Goal: Task Accomplishment & Management: Complete application form

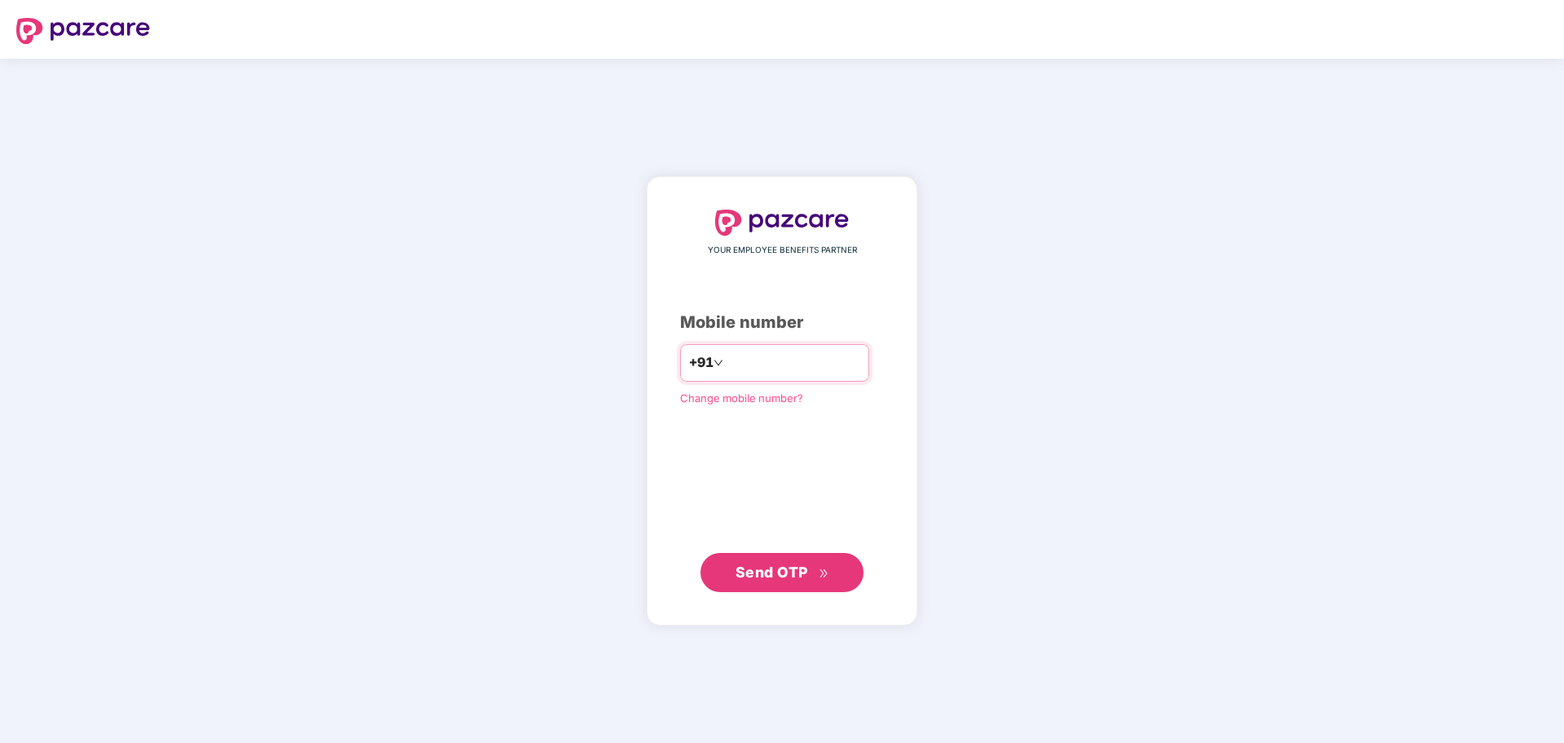
click at [776, 356] on input "number" at bounding box center [794, 363] width 134 height 26
type input "**********"
click at [794, 564] on span "Send OTP" at bounding box center [772, 572] width 73 height 17
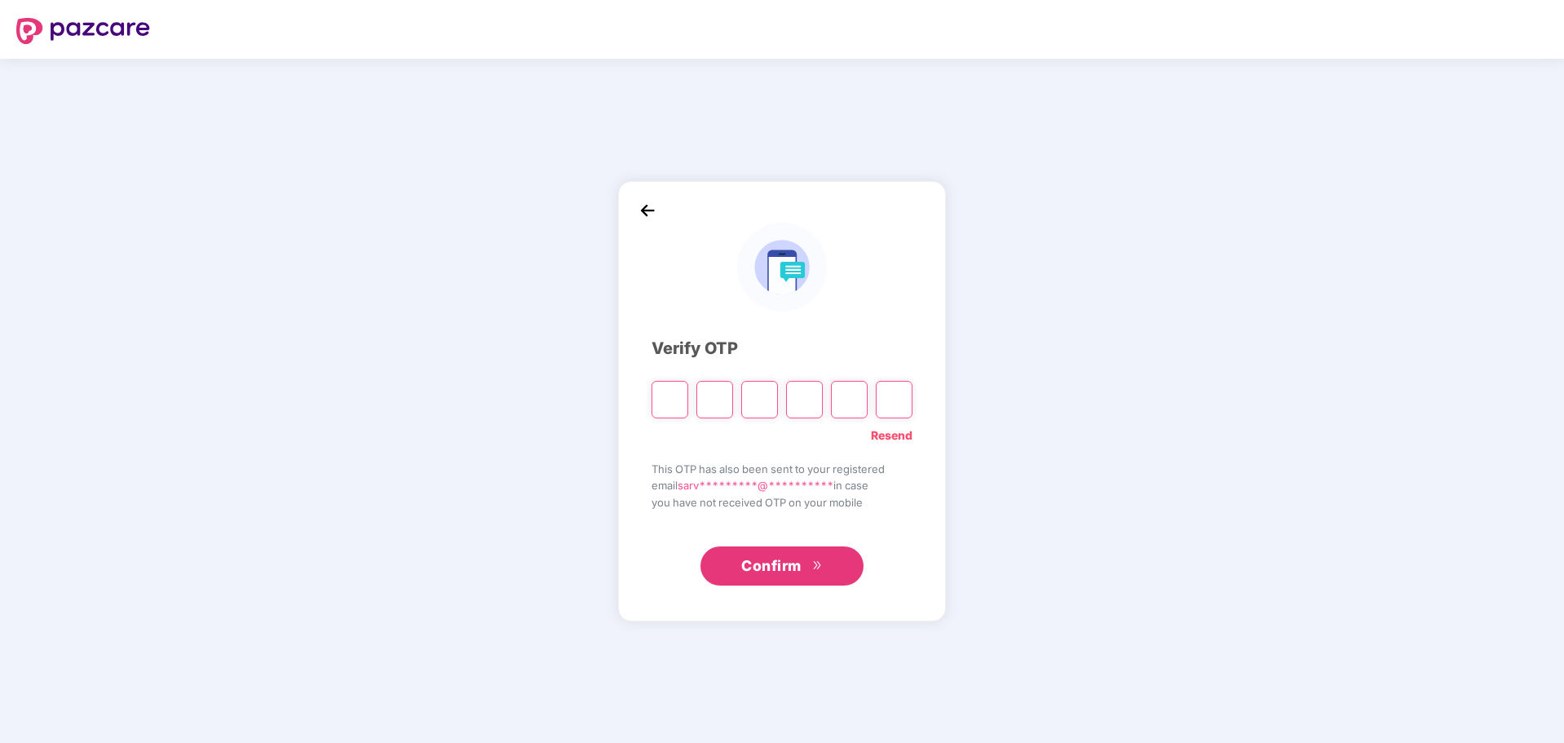
click at [656, 395] on input "Please enter verification code. Digit 1" at bounding box center [670, 400] width 37 height 38
type input "*"
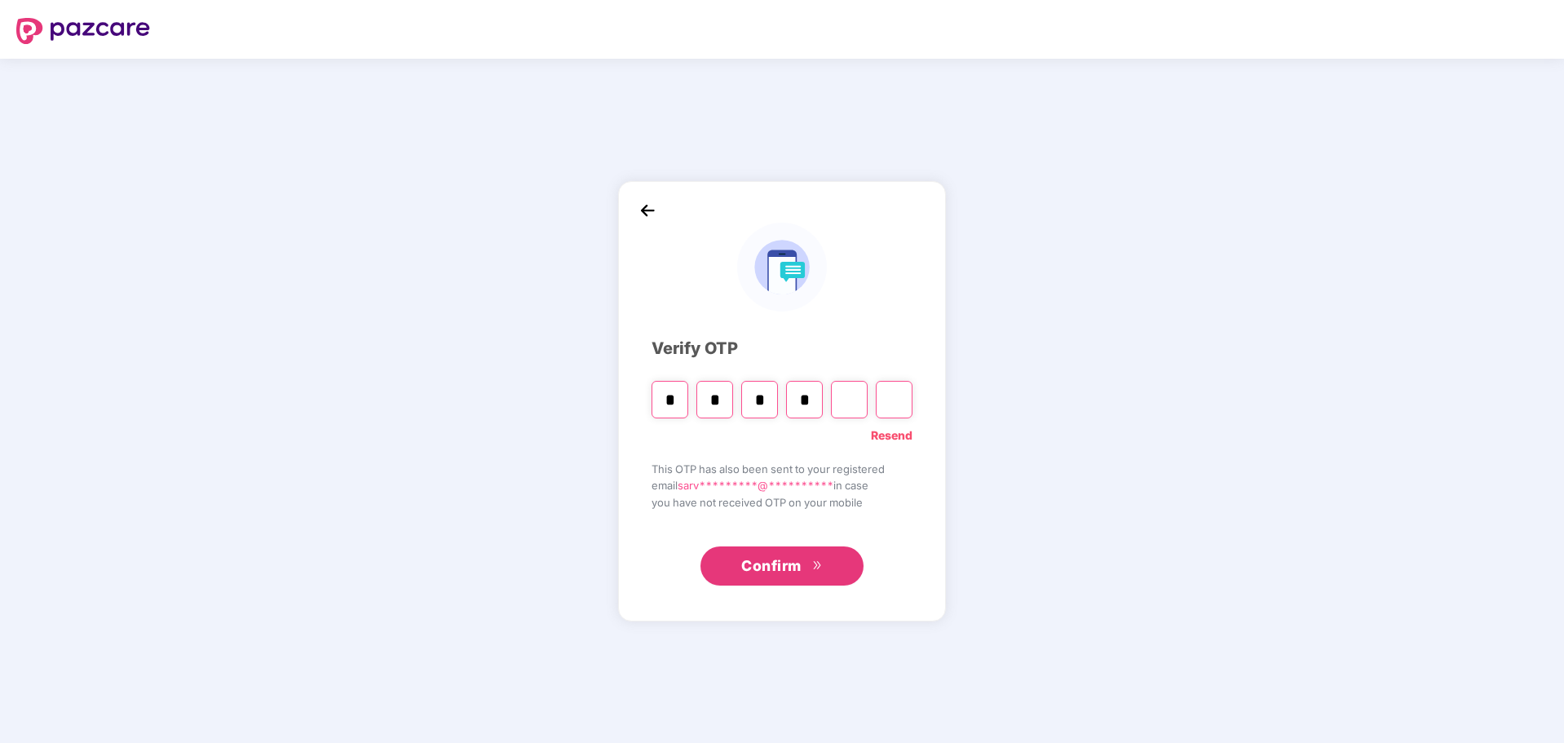
type input "*"
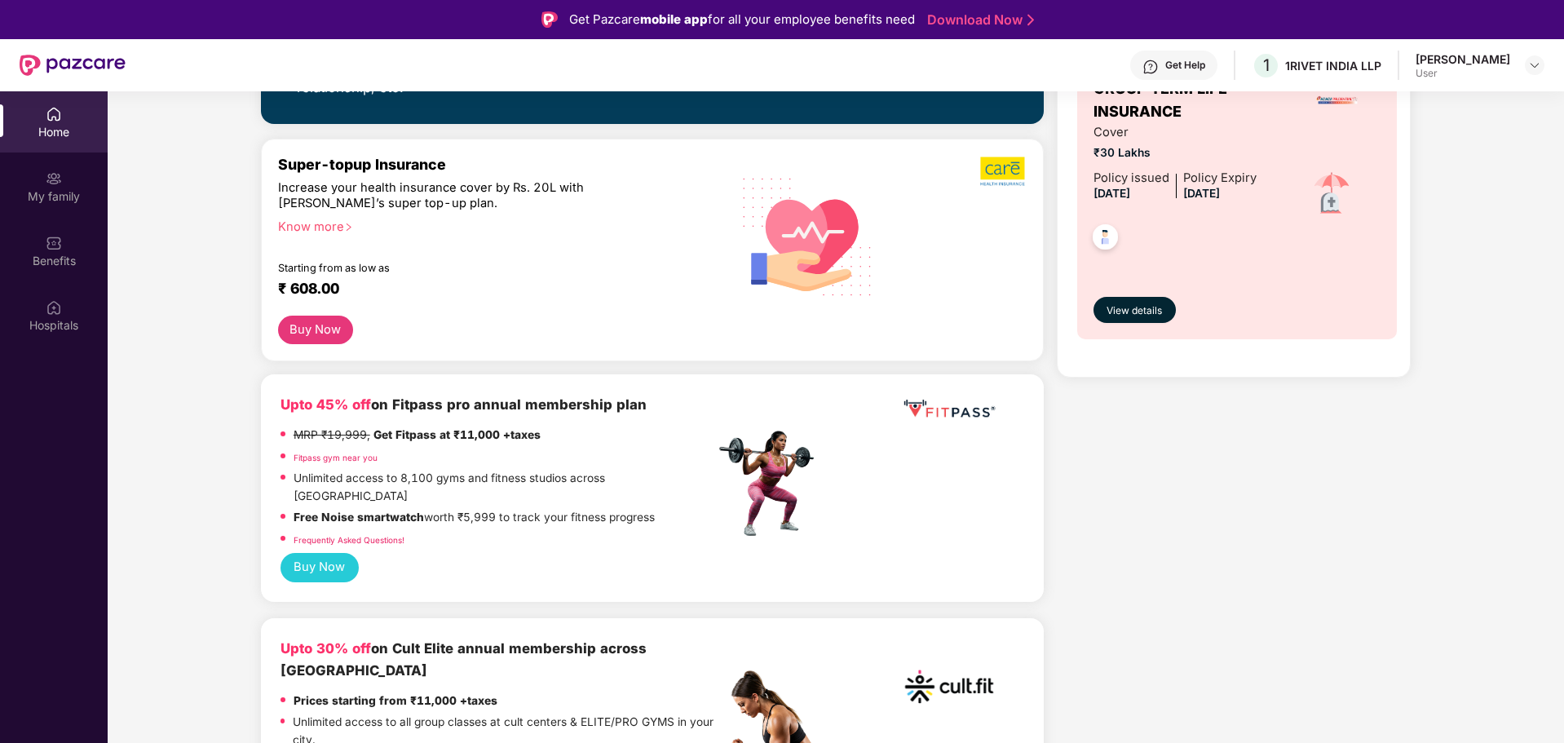
scroll to position [408, 0]
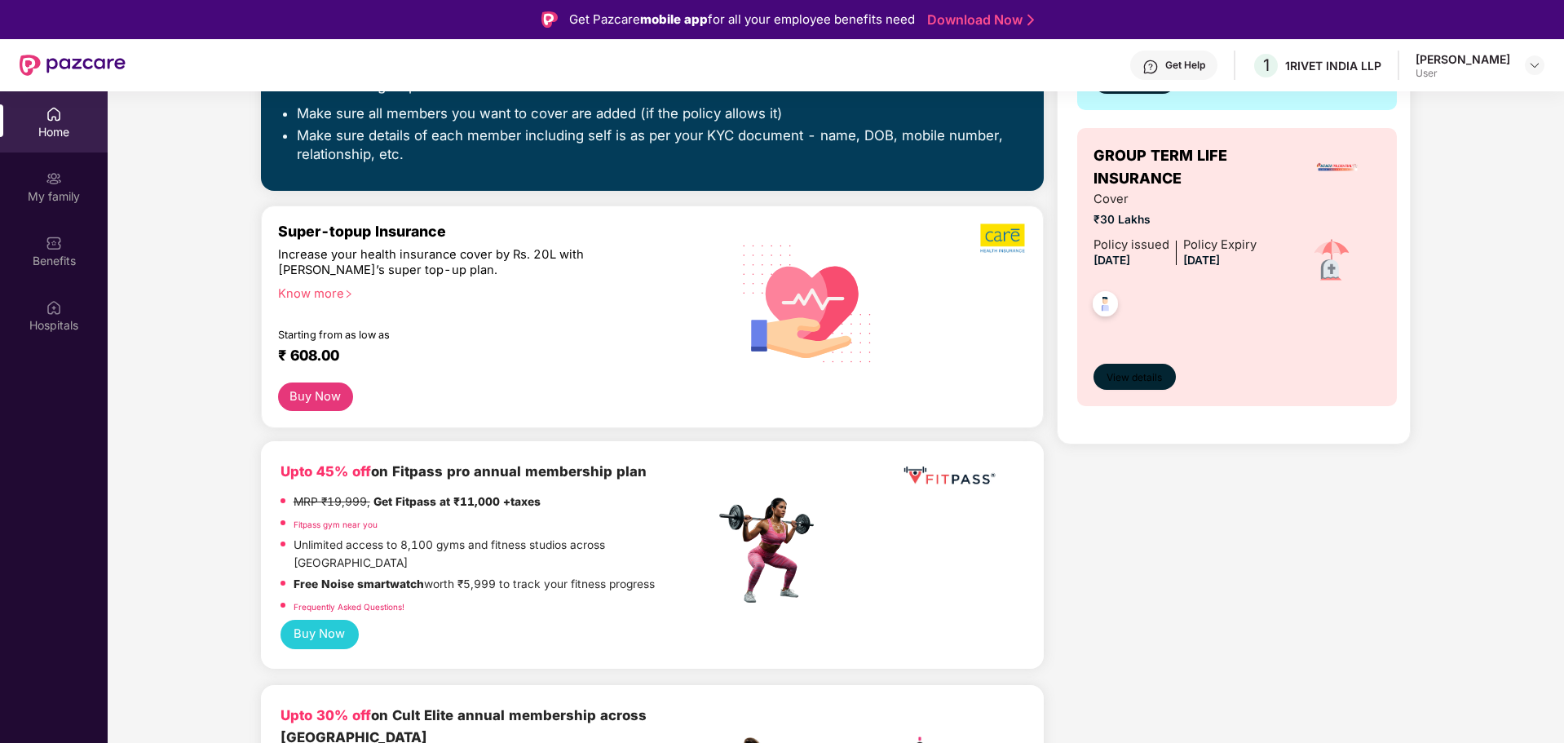
click at [1135, 373] on span "View details" at bounding box center [1134, 377] width 55 height 15
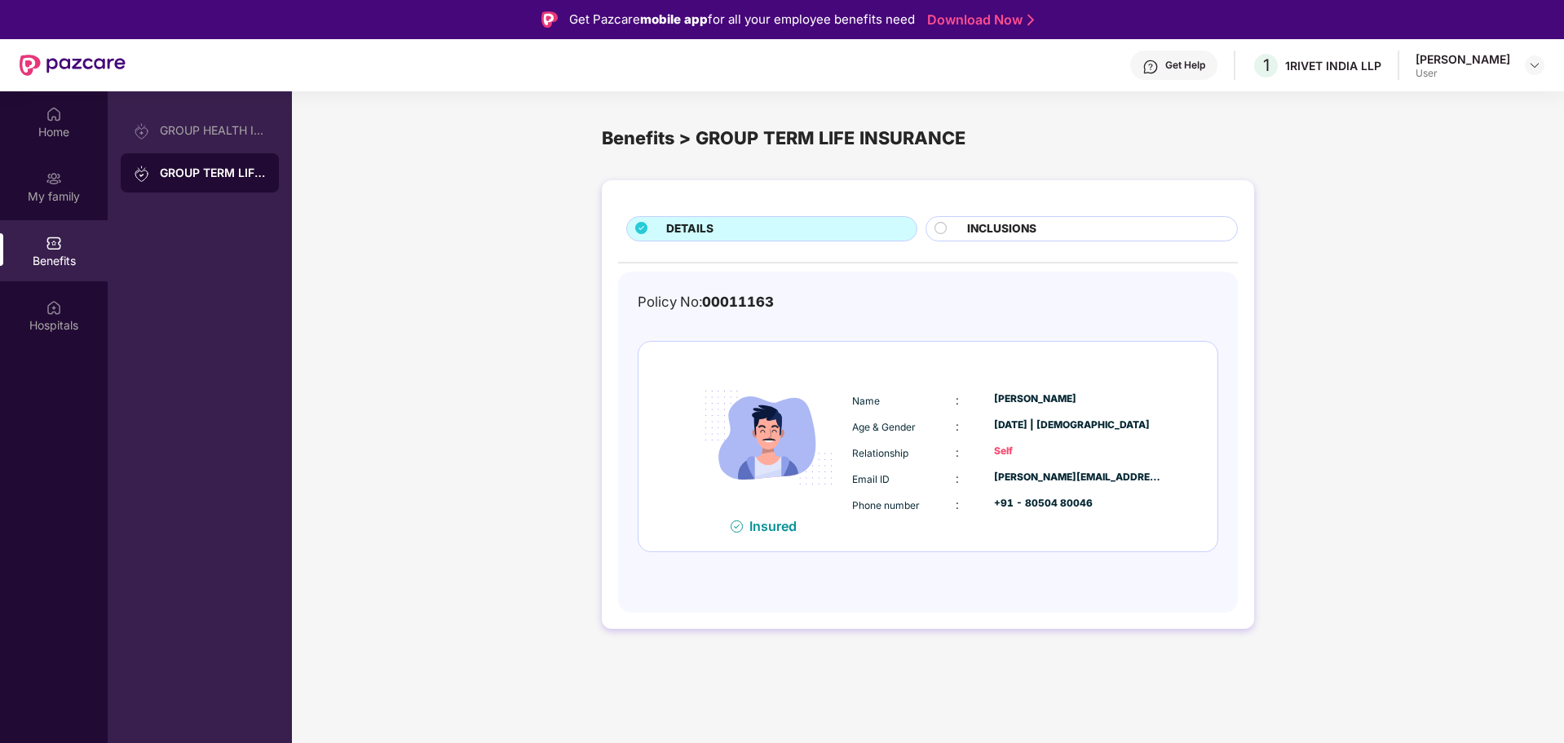
click at [1041, 220] on div "INCLUSIONS" at bounding box center [1094, 230] width 270 height 20
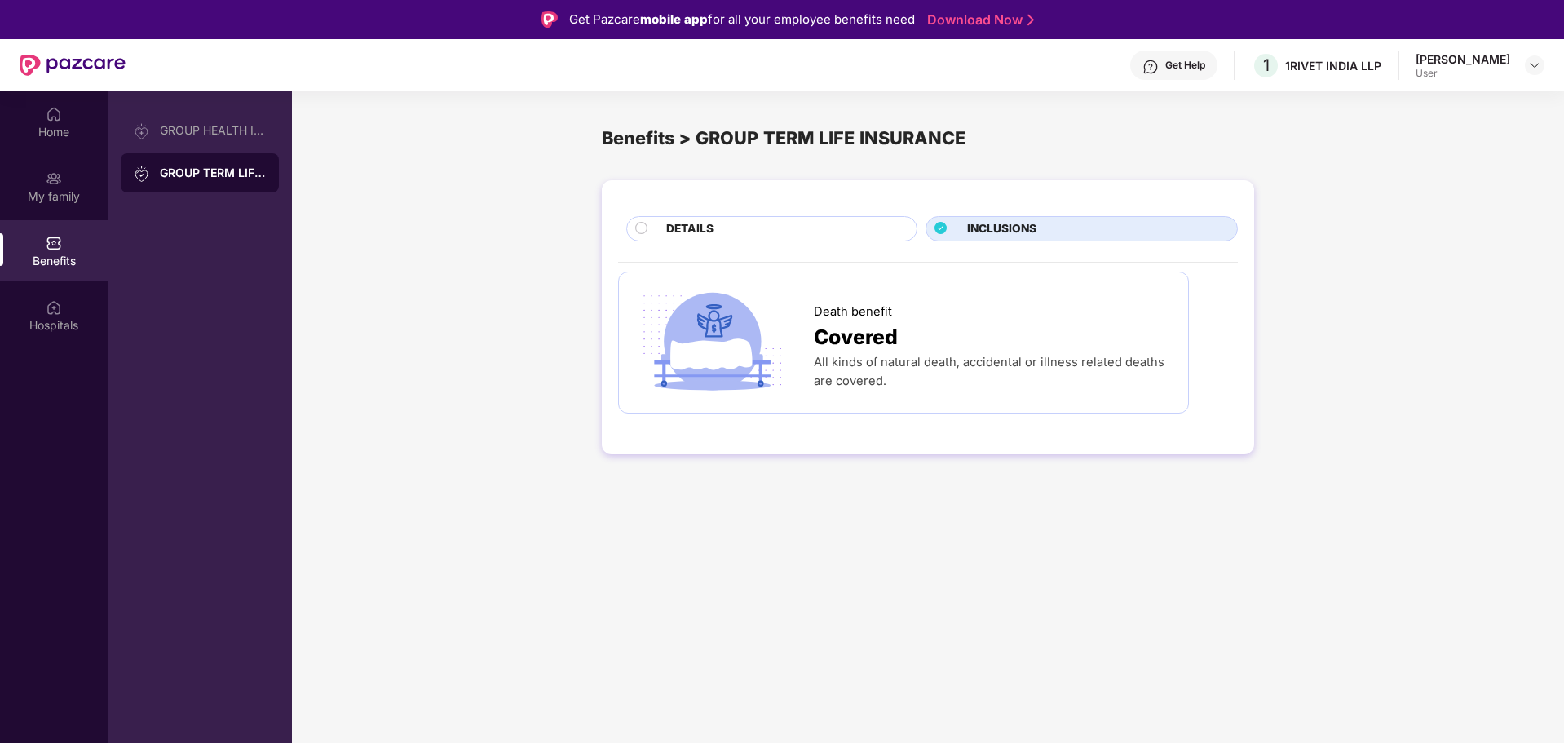
click at [866, 222] on div "DETAILS" at bounding box center [783, 230] width 250 height 20
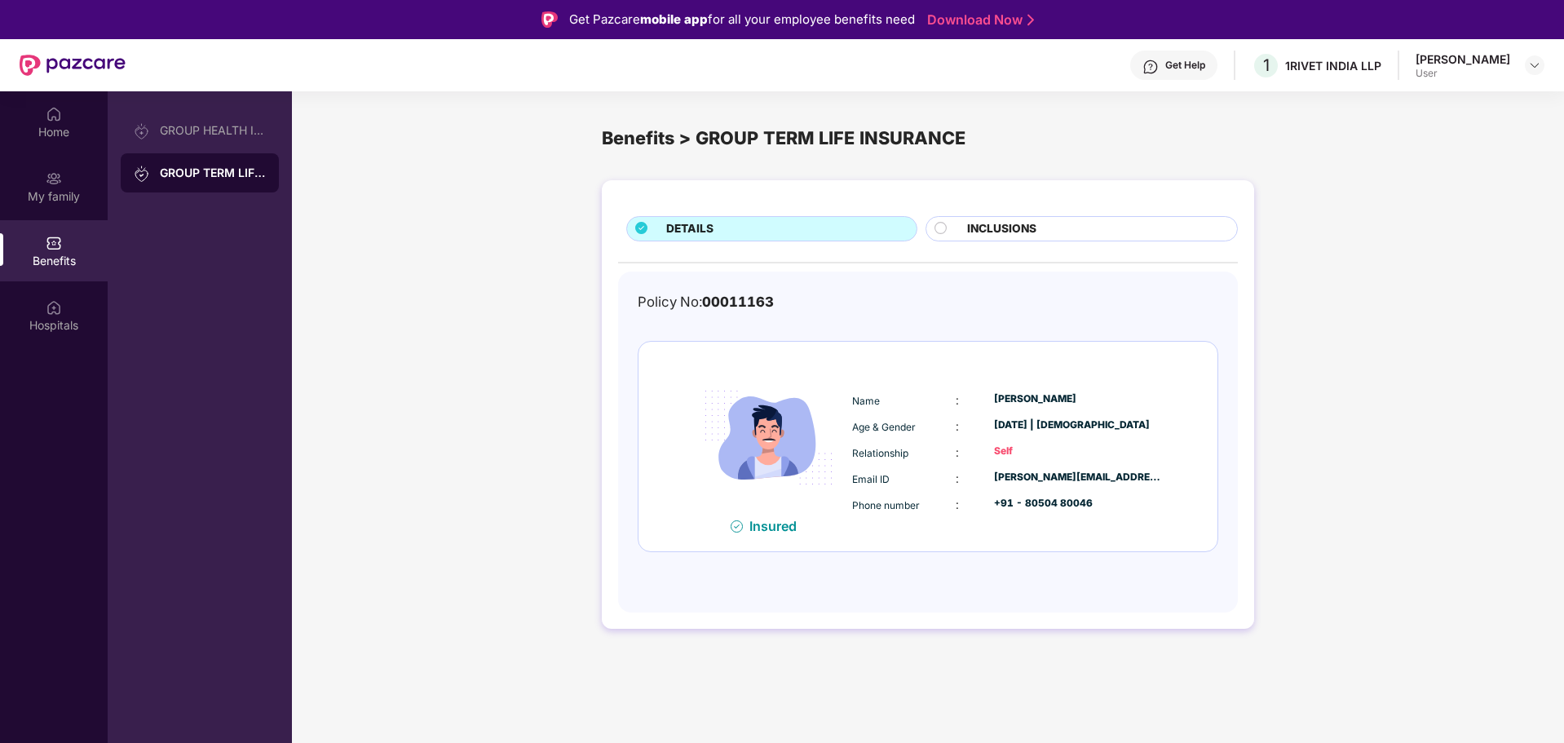
click at [967, 221] on span "INCLUSIONS" at bounding box center [1001, 229] width 69 height 18
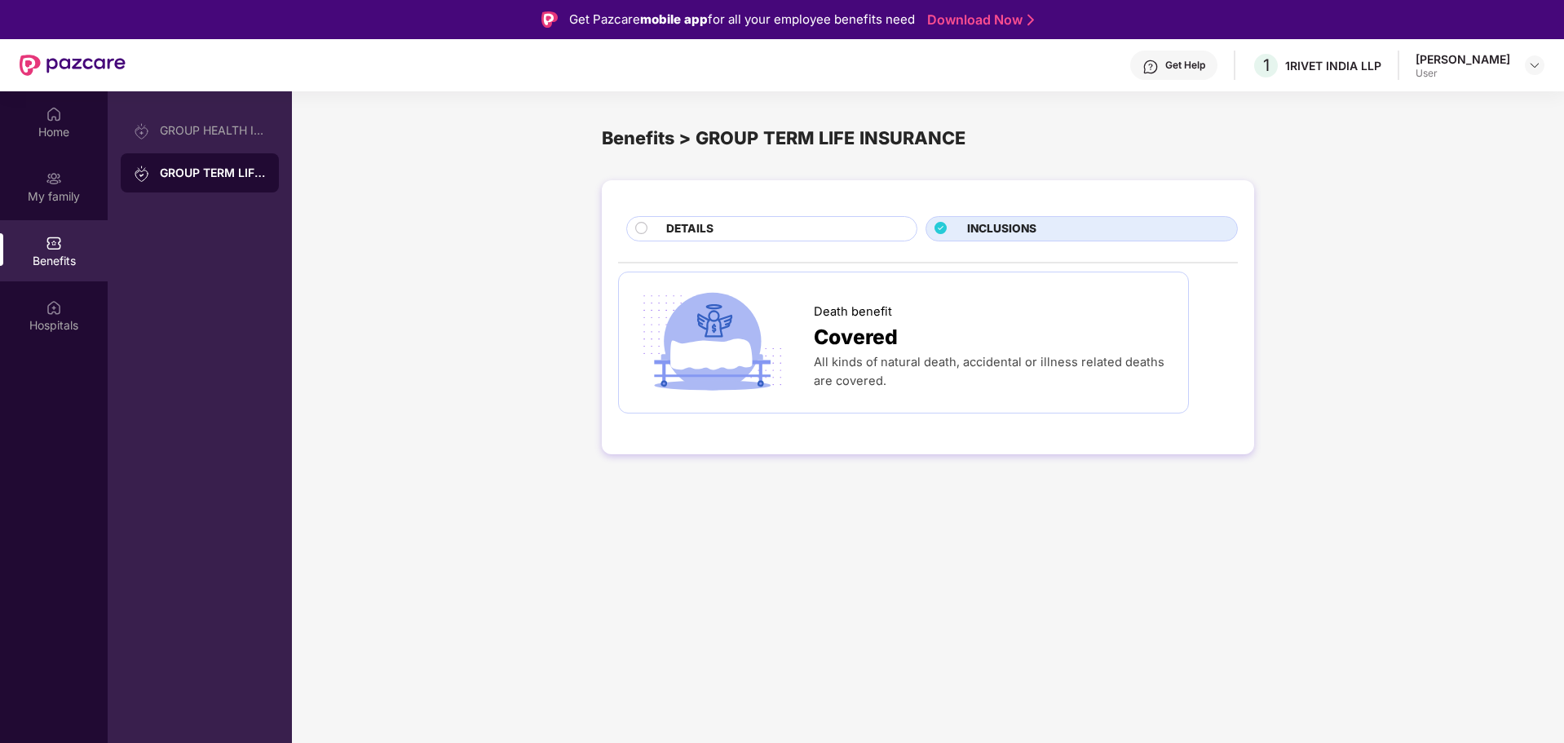
click at [877, 226] on div "DETAILS" at bounding box center [783, 230] width 250 height 20
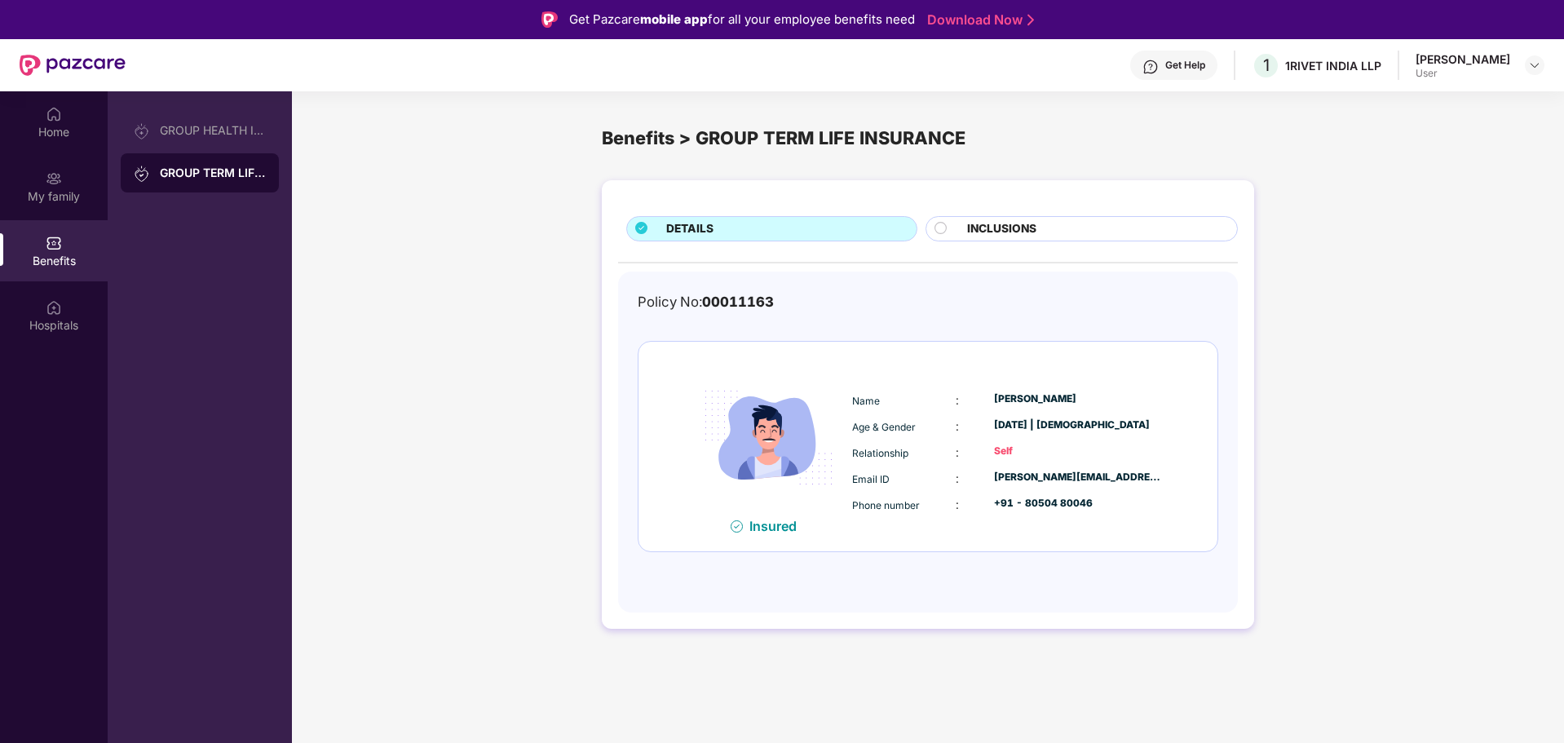
click at [943, 222] on icon at bounding box center [941, 228] width 13 height 13
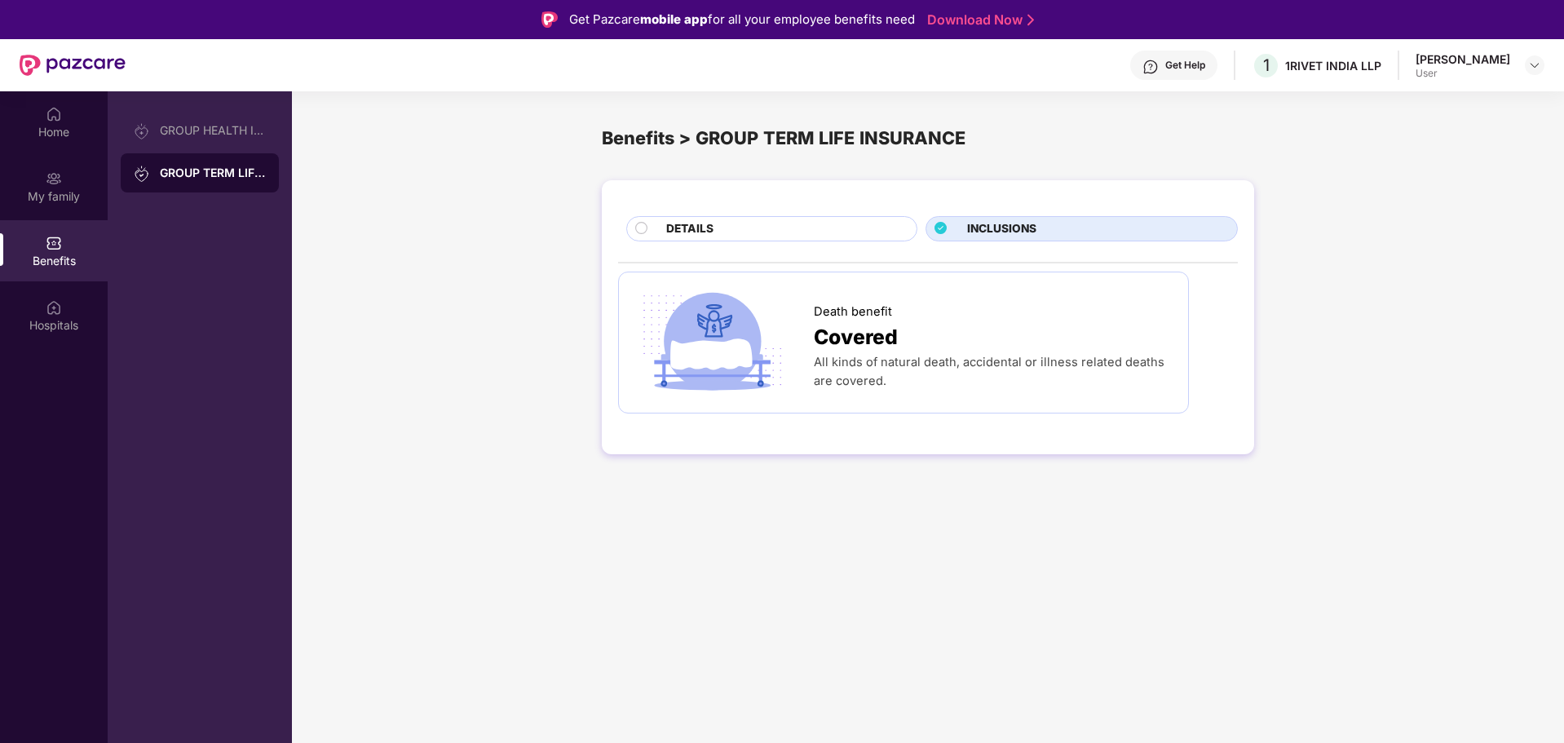
click at [860, 219] on div "DETAILS" at bounding box center [771, 228] width 291 height 25
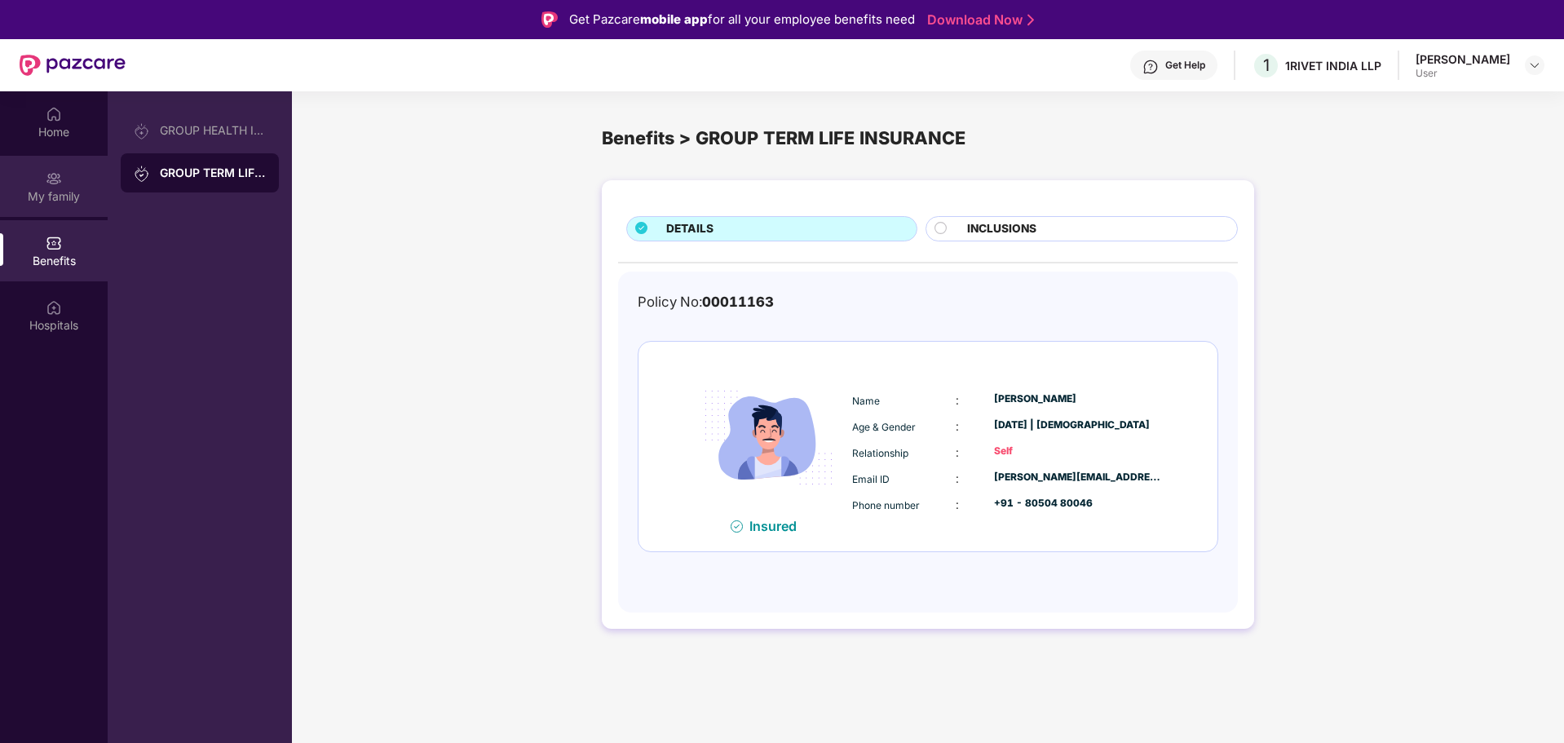
click at [65, 182] on div "My family" at bounding box center [54, 186] width 108 height 61
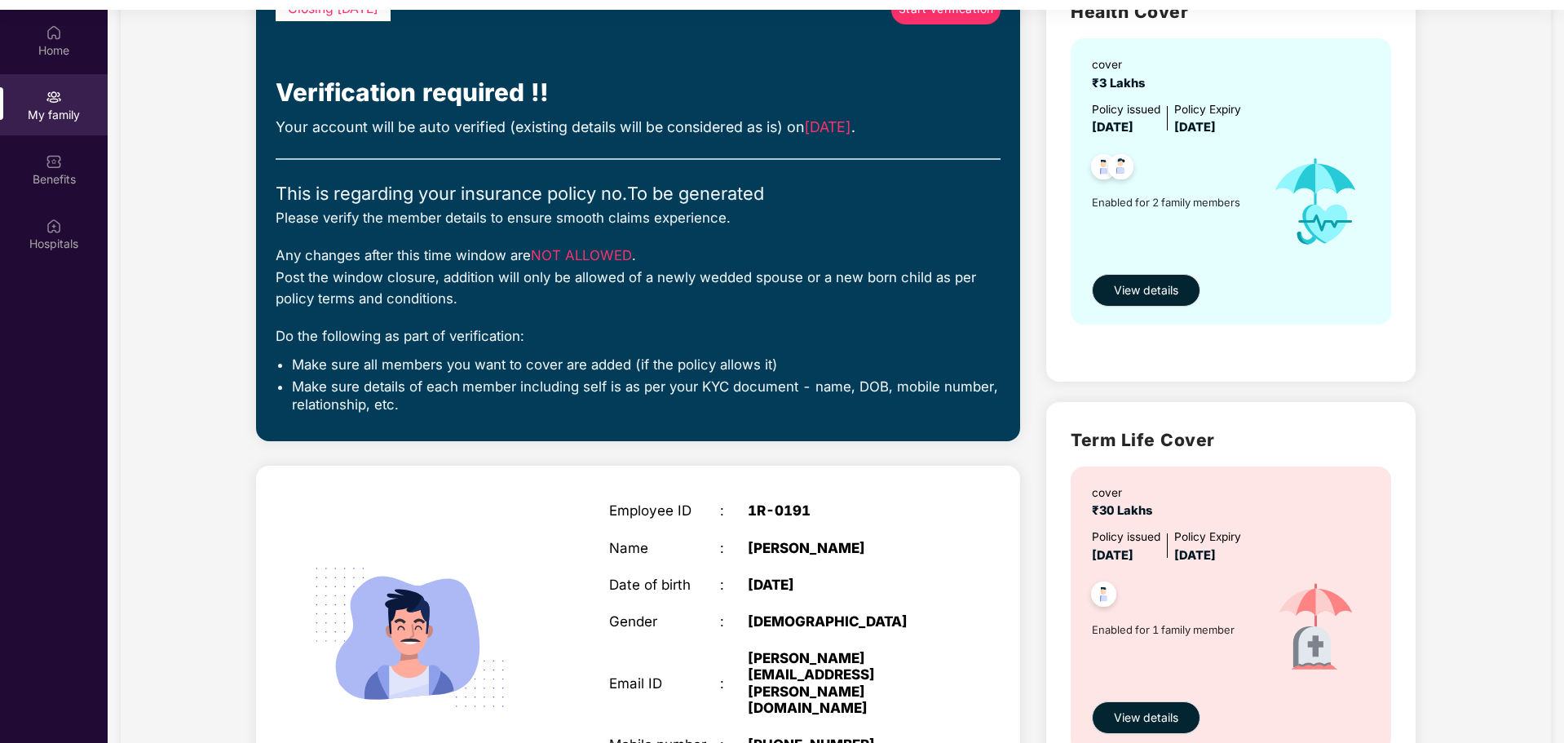
scroll to position [108, 0]
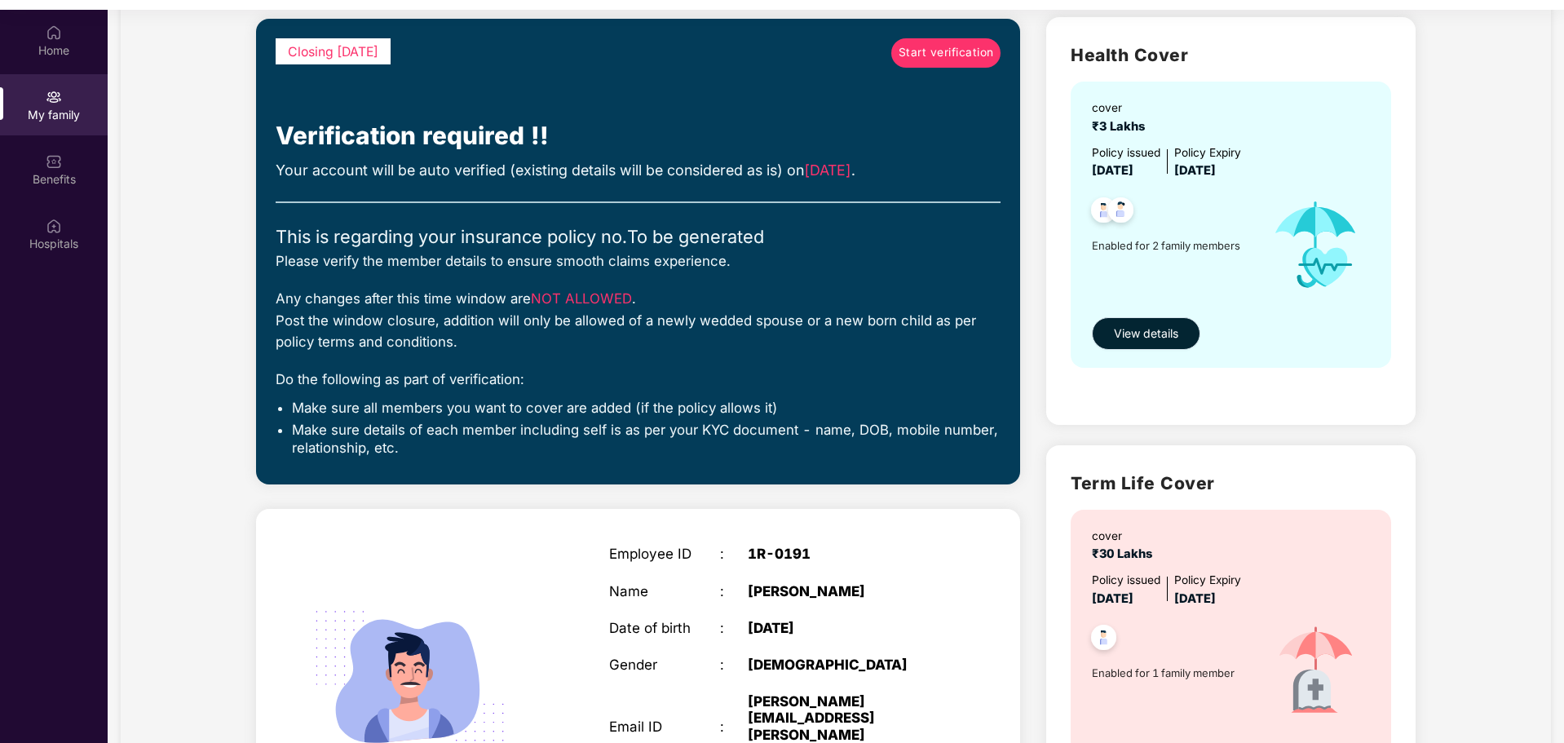
click at [1145, 327] on span "View details" at bounding box center [1146, 334] width 64 height 18
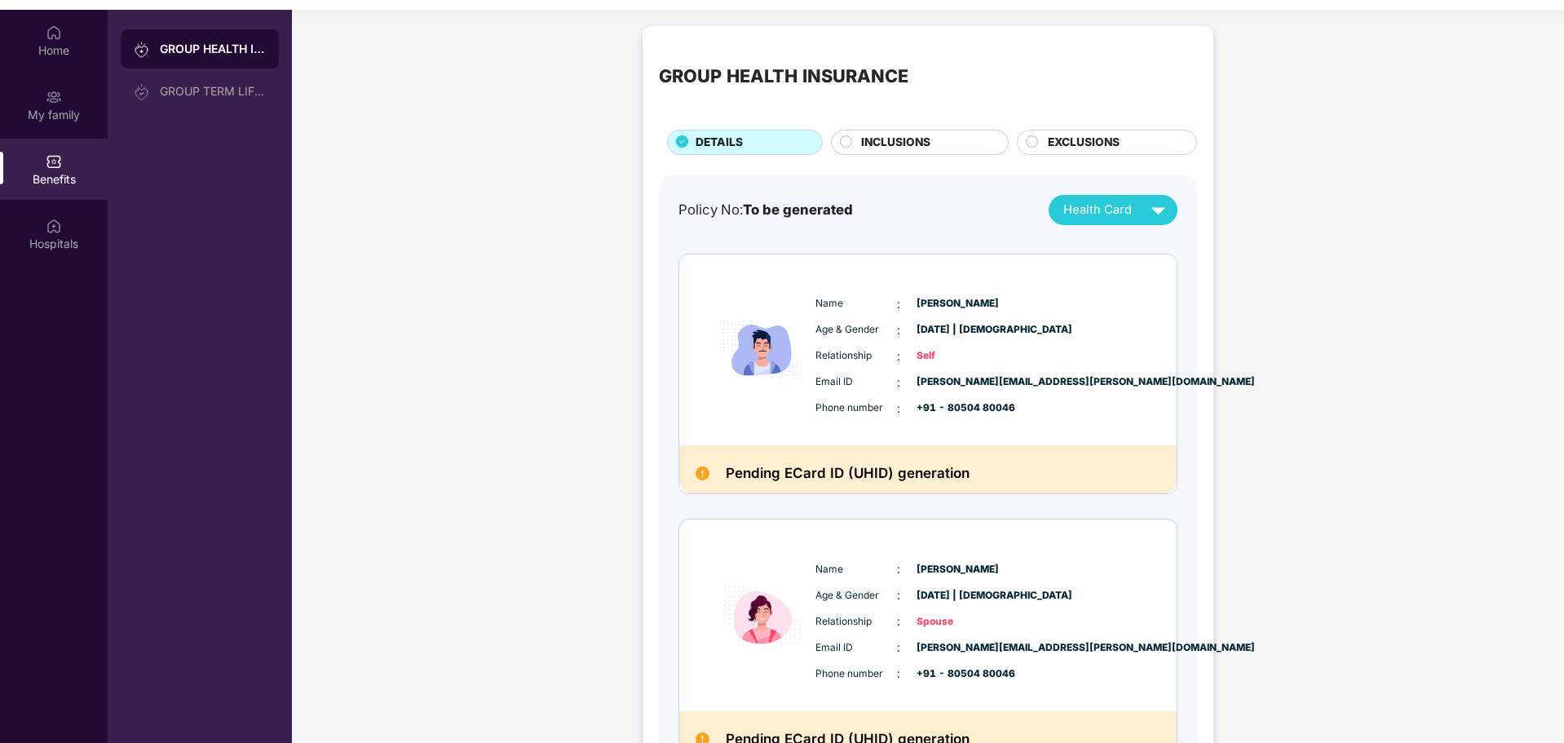
drag, startPoint x: 943, startPoint y: 144, endPoint x: 934, endPoint y: 148, distance: 9.9
click at [938, 147] on div "INCLUSIONS" at bounding box center [926, 144] width 147 height 20
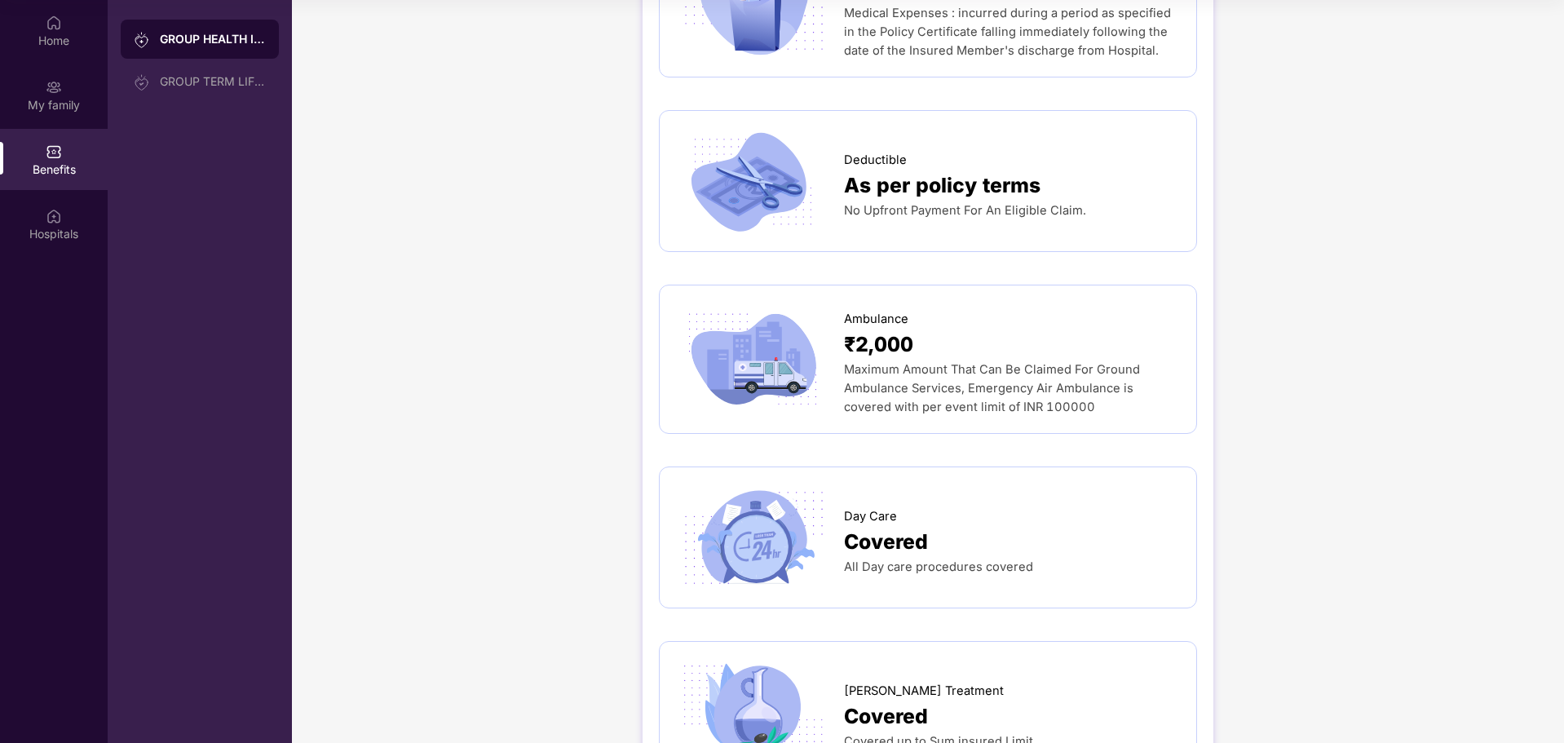
scroll to position [1007, 0]
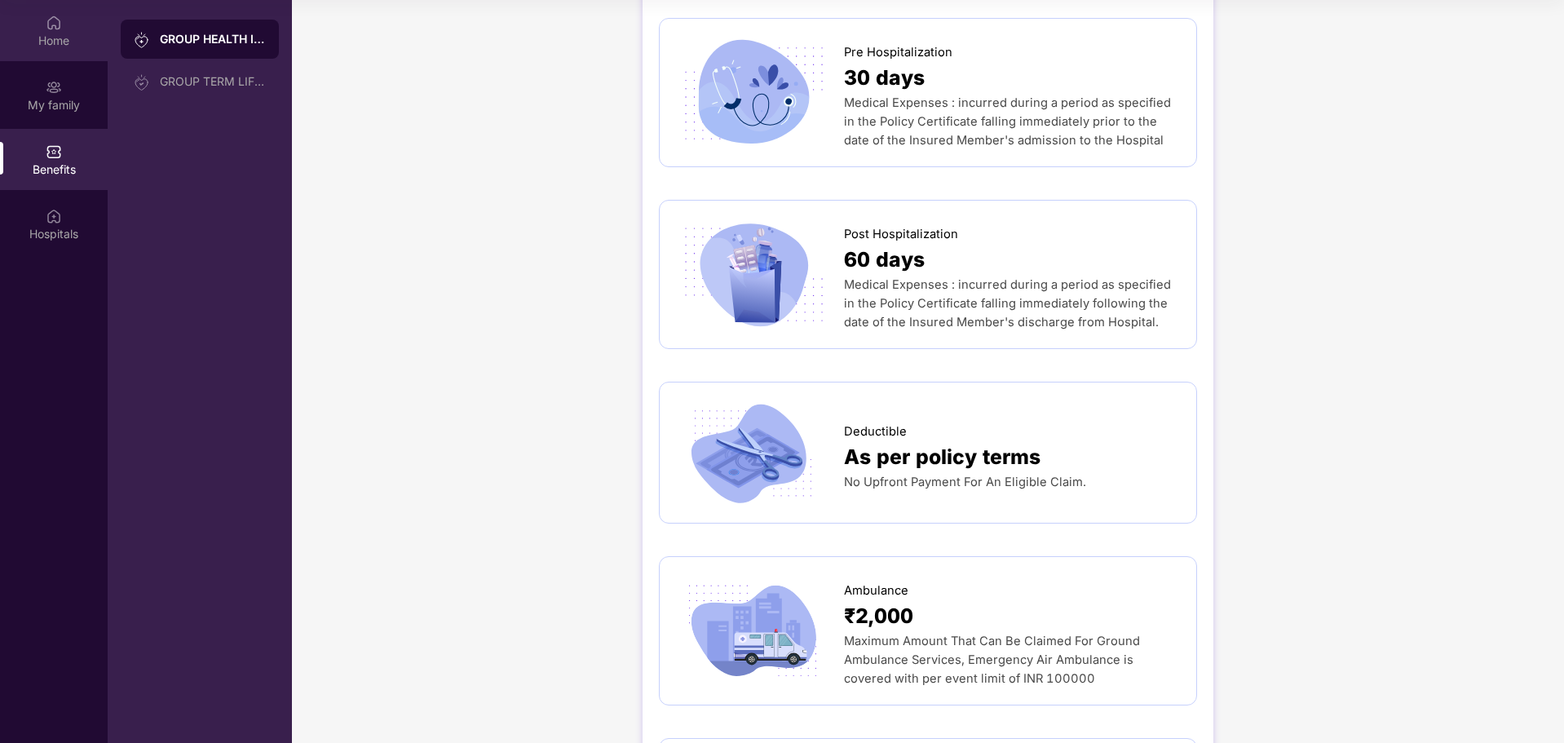
click at [70, 35] on div "Home" at bounding box center [54, 41] width 108 height 16
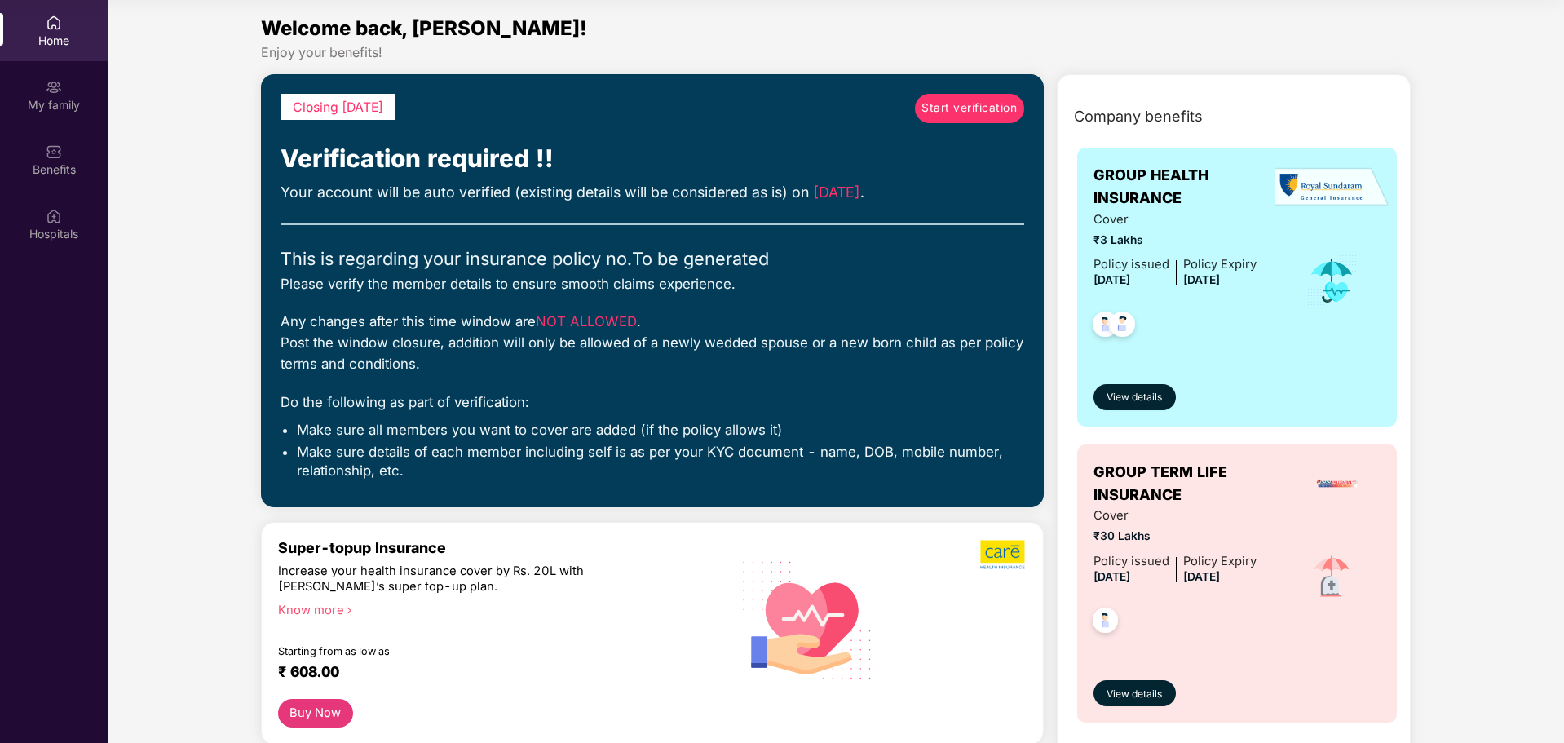
click at [996, 102] on span "Start verification" at bounding box center [969, 108] width 95 height 18
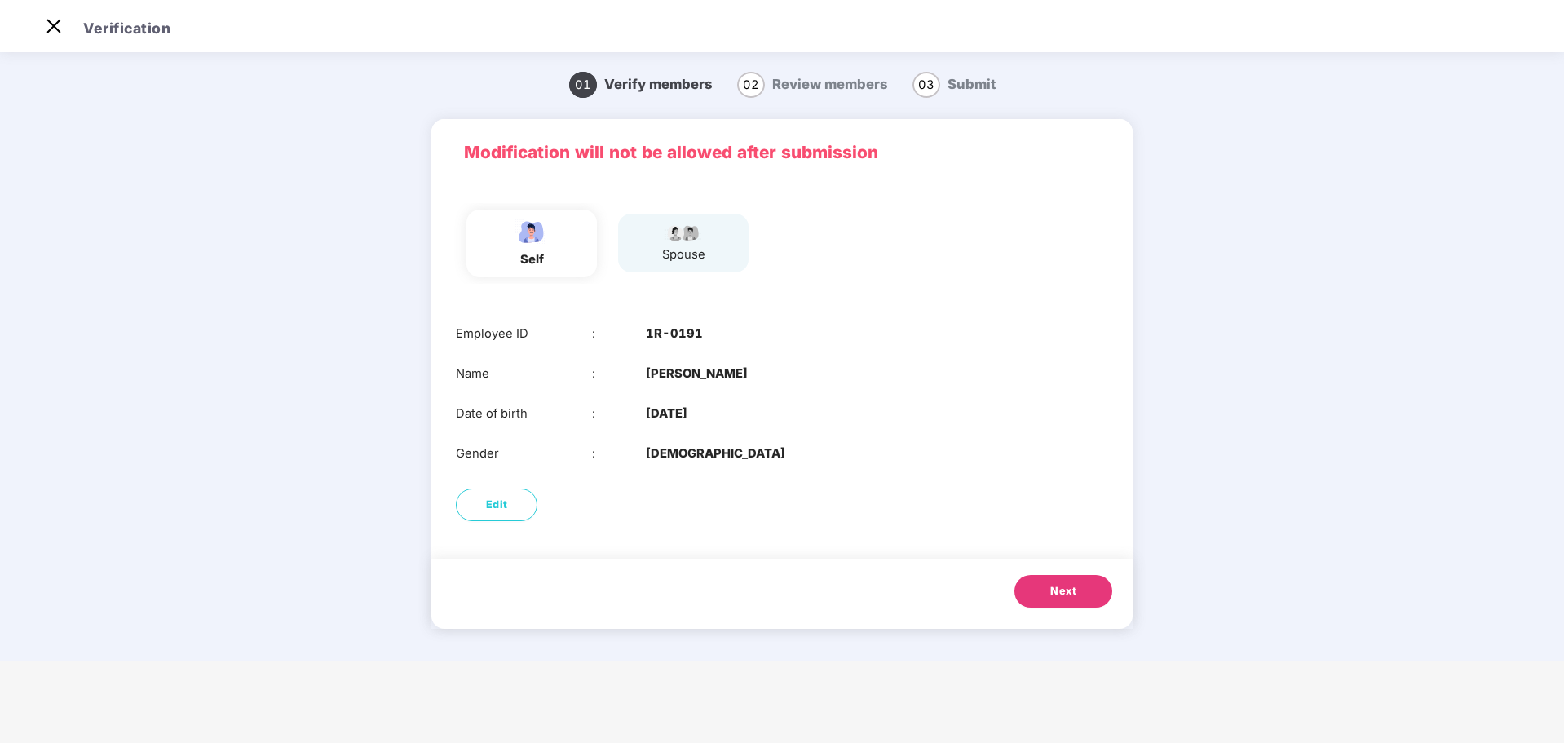
scroll to position [39, 0]
click at [1082, 597] on button "Next" at bounding box center [1064, 591] width 98 height 33
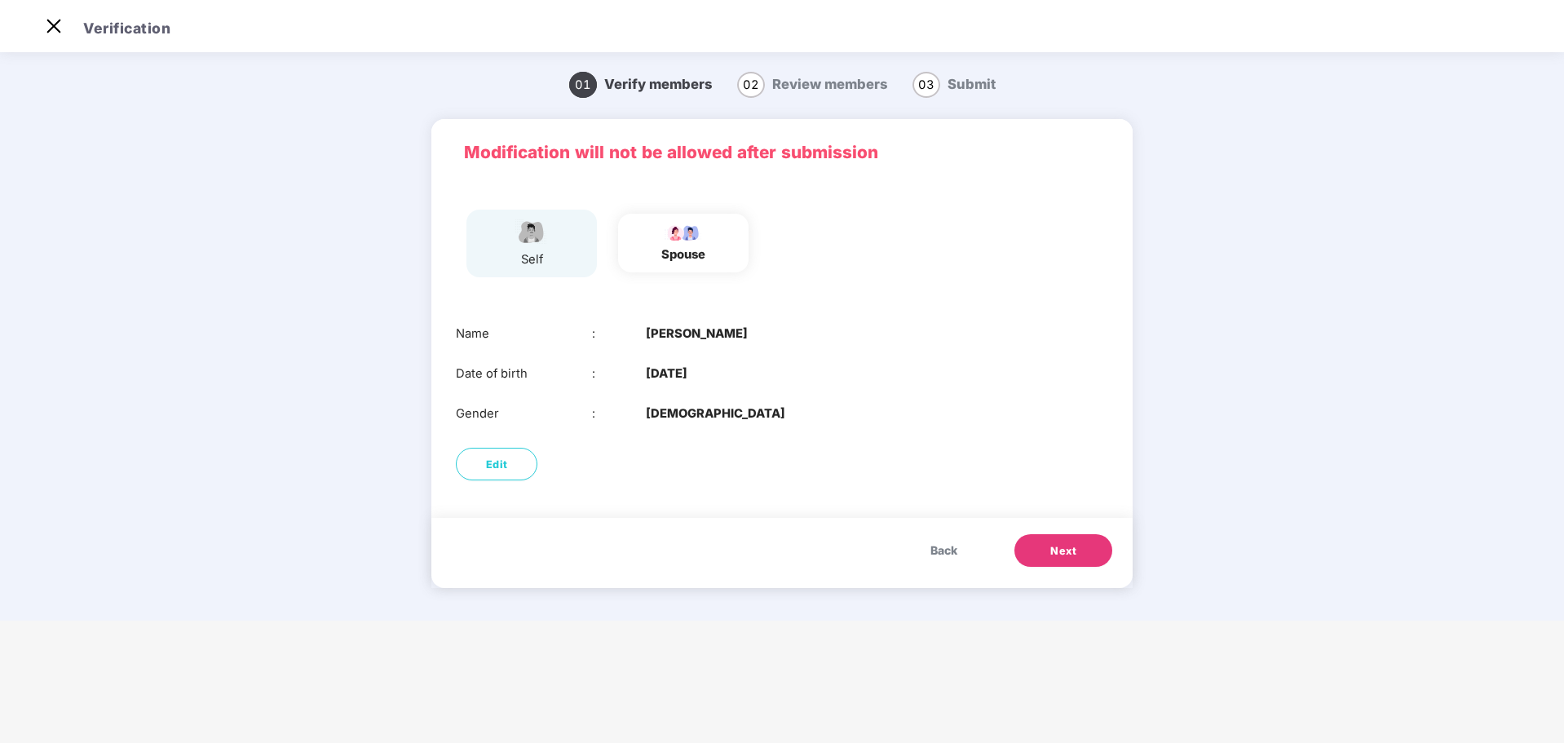
click at [1078, 559] on button "Next" at bounding box center [1064, 550] width 98 height 33
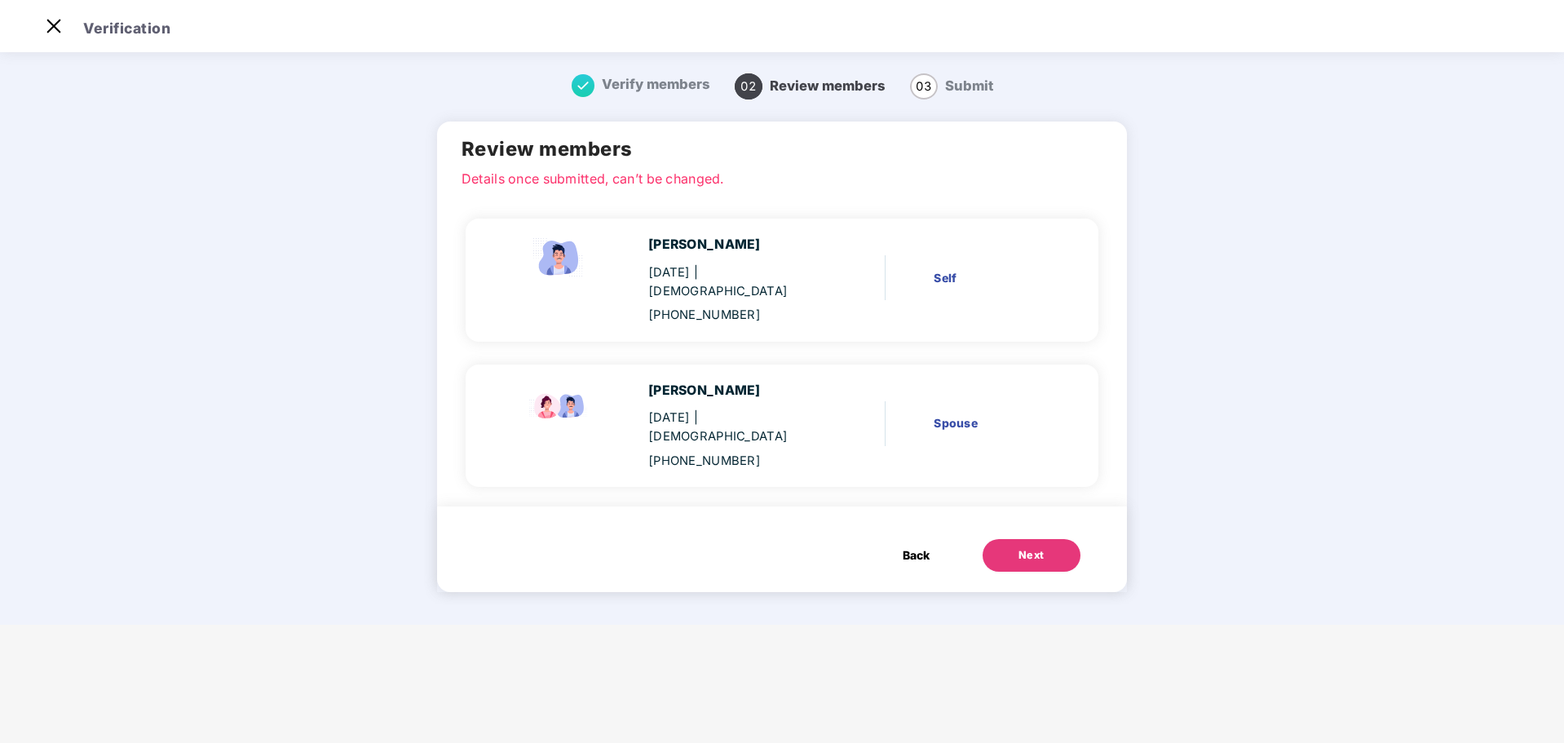
click at [1047, 547] on button "Next" at bounding box center [1032, 555] width 98 height 33
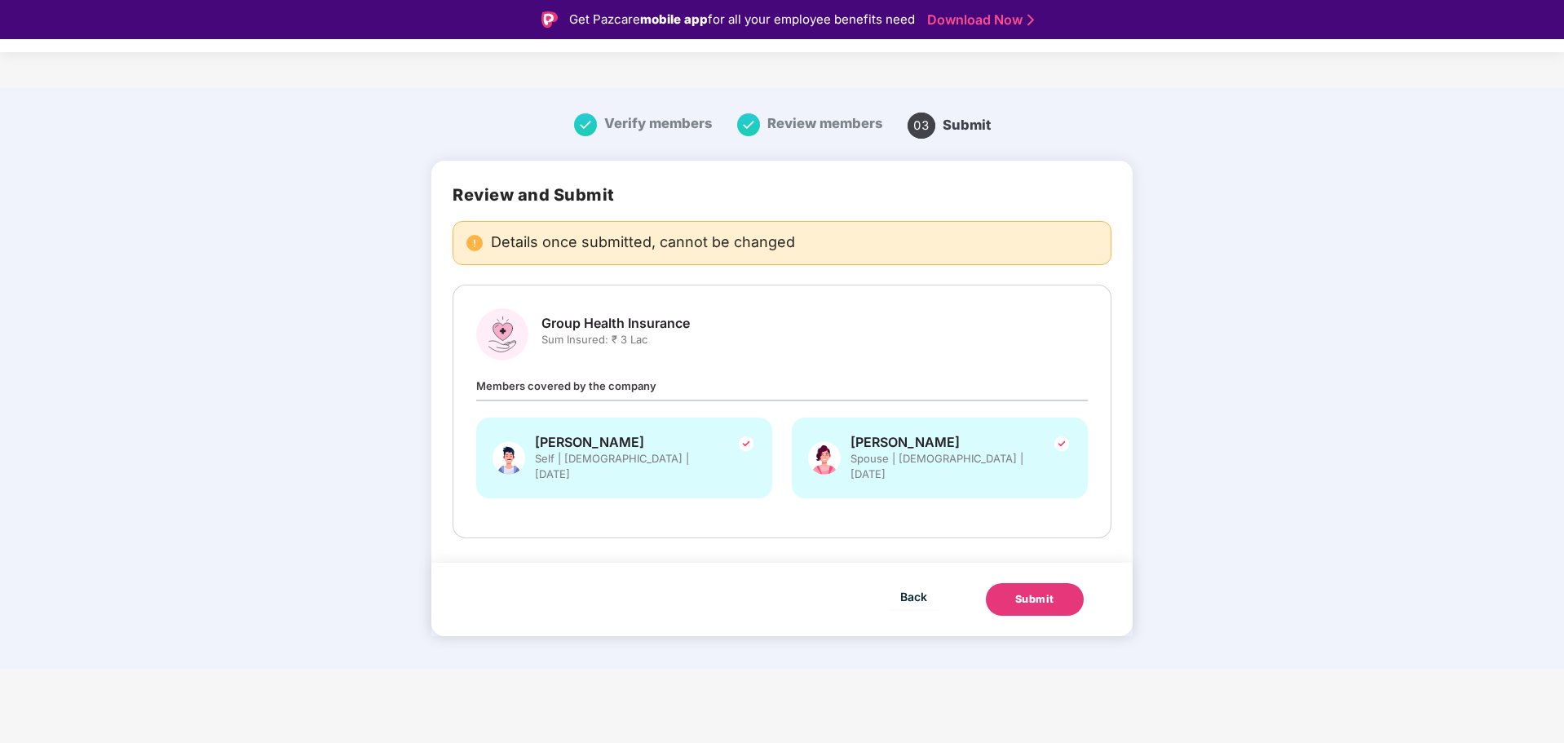
click at [1028, 583] on button "Submit" at bounding box center [1035, 599] width 98 height 33
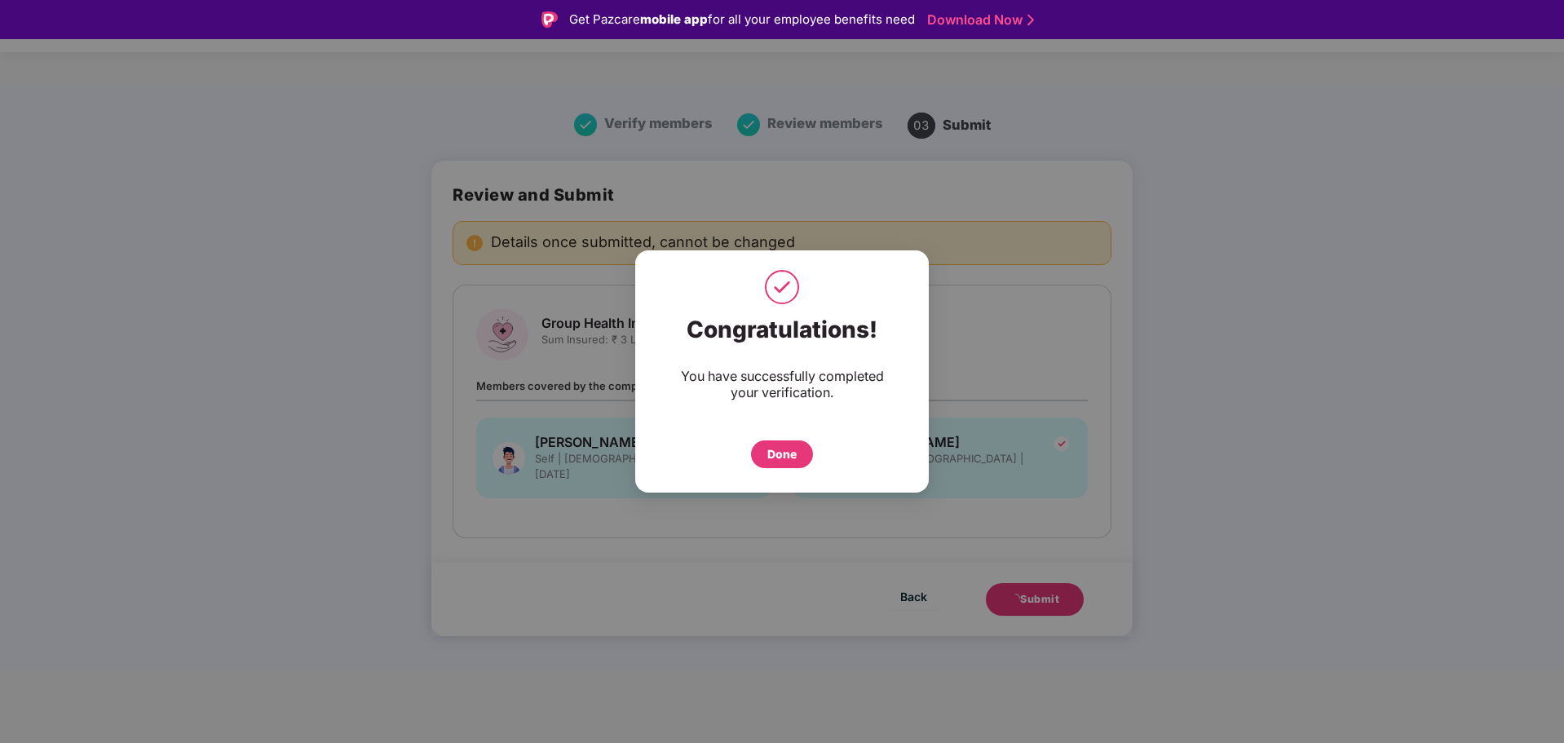
click at [792, 449] on div "Done" at bounding box center [781, 454] width 29 height 18
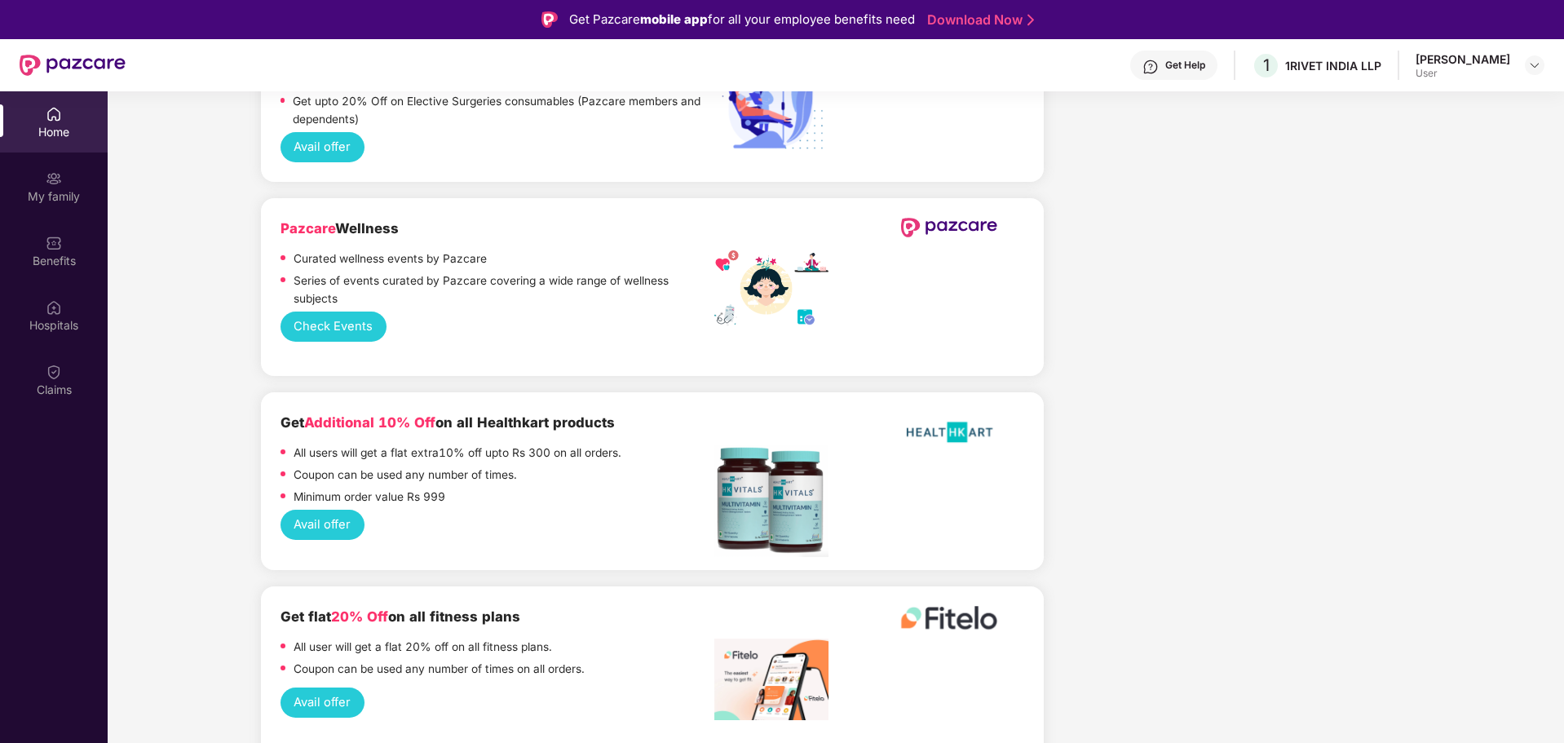
scroll to position [1957, 0]
